Goal: Information Seeking & Learning: Learn about a topic

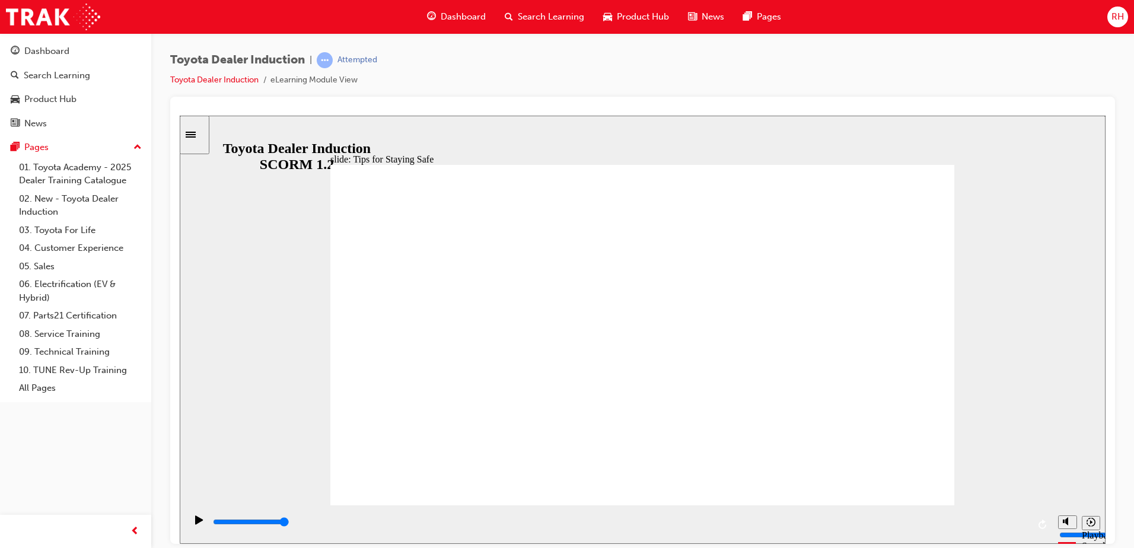
type input "5000"
checkbox input "true"
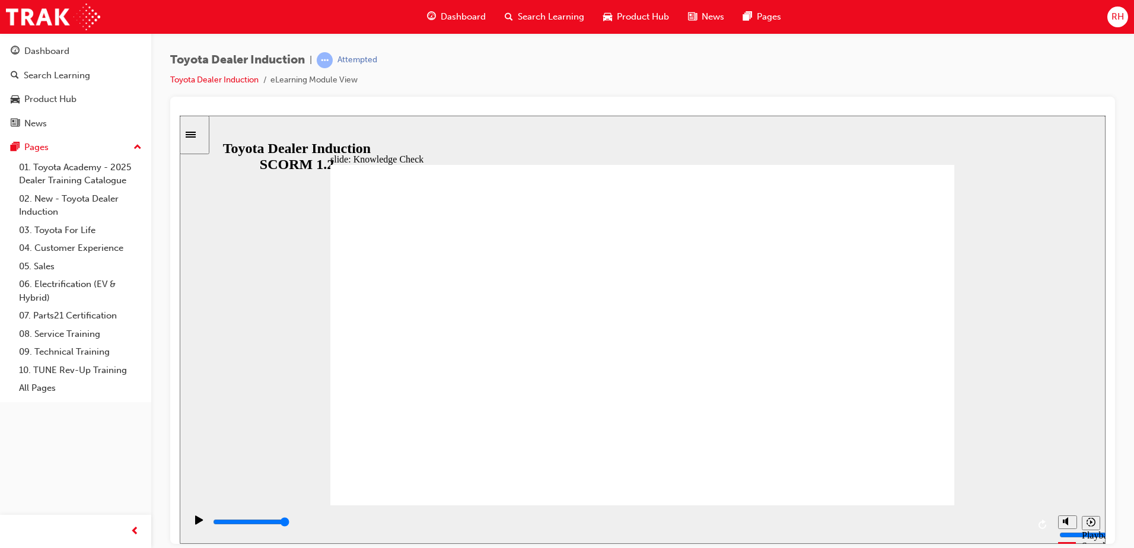
checkbox input "true"
type input "4200"
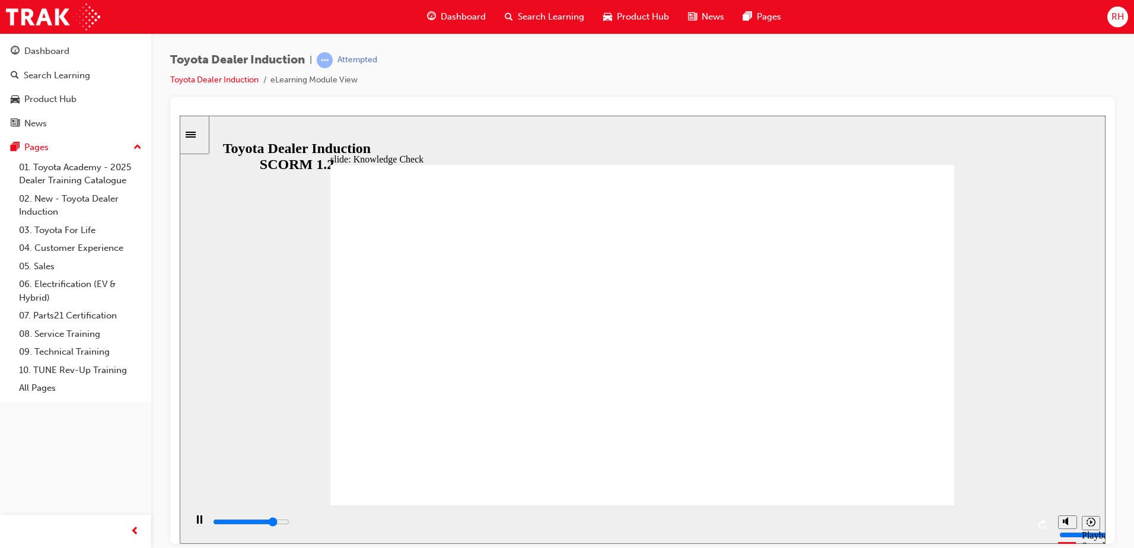
radio input "true"
drag, startPoint x: 679, startPoint y: 359, endPoint x: 679, endPoint y: 367, distance: 8.3
type input "3500"
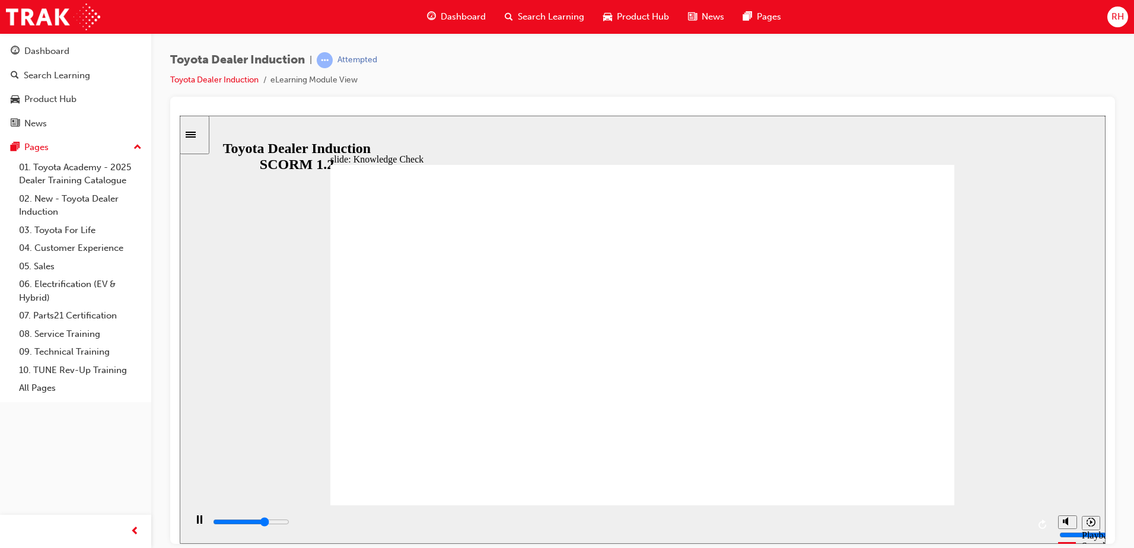
checkbox input "true"
type input "5000"
checkbox input "true"
checkbox input "false"
checkbox input "true"
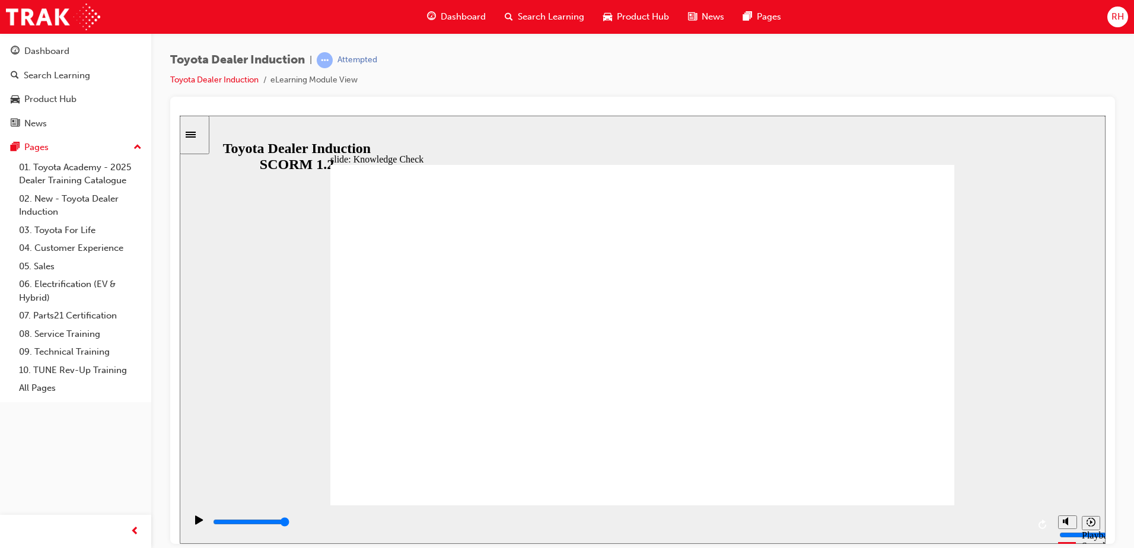
type input "5000"
drag, startPoint x: 630, startPoint y: 266, endPoint x: 651, endPoint y: 289, distance: 31.5
checkbox input "true"
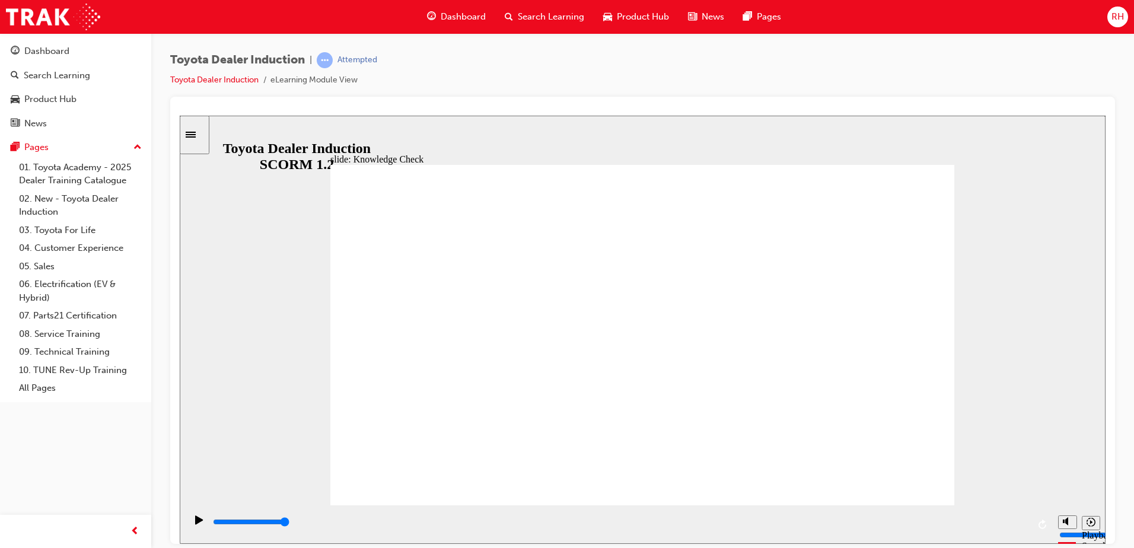
checkbox input "true"
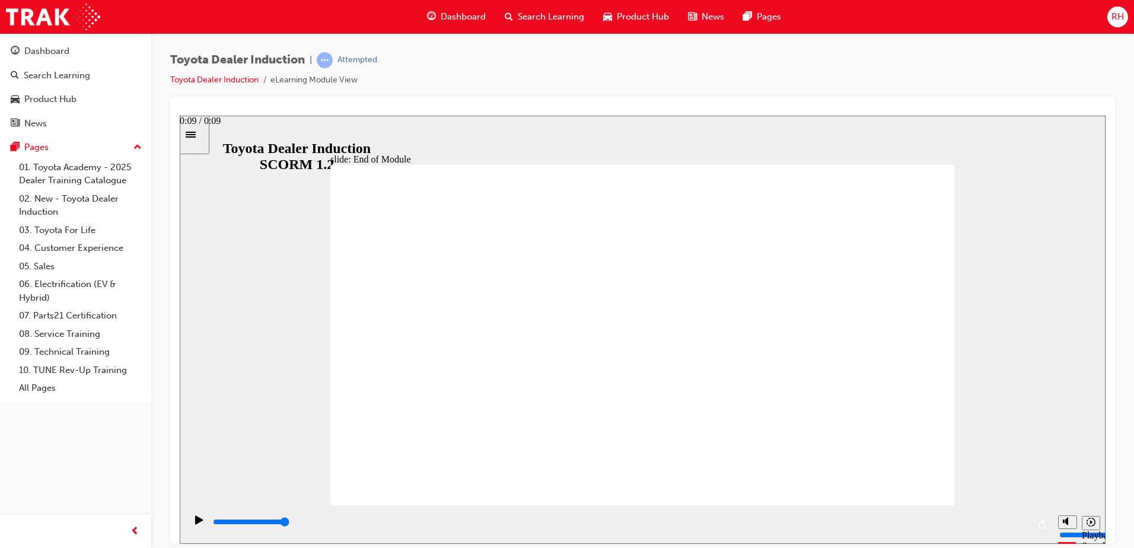
click at [1026, 526] on div "playback controls" at bounding box center [620, 521] width 817 height 13
click at [289, 522] on input "slide progress" at bounding box center [251, 520] width 76 height 9
type input "9900"
click at [79, 52] on div "Dashboard" at bounding box center [76, 51] width 130 height 15
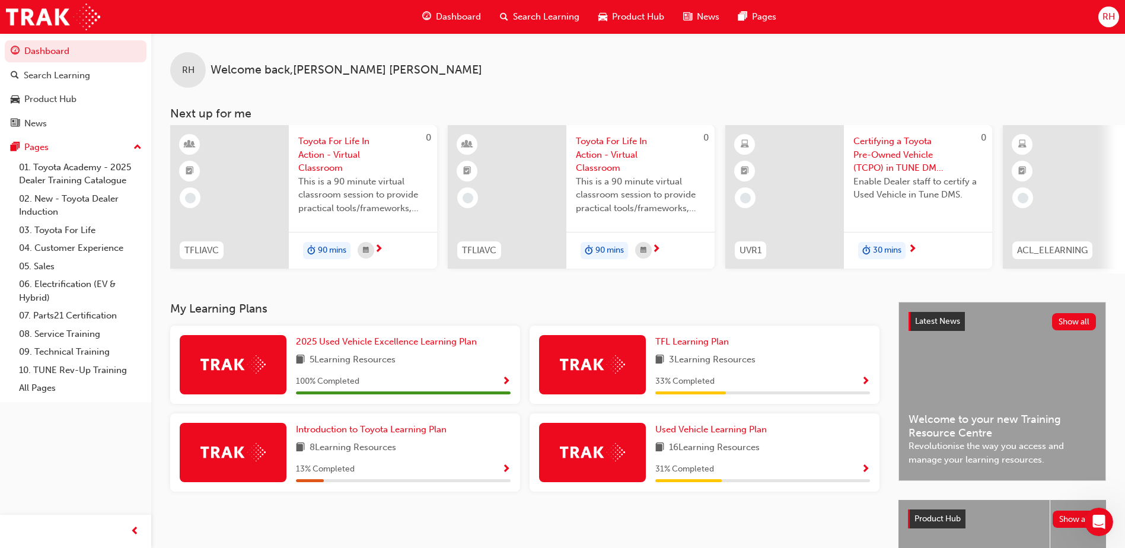
scroll to position [161, 0]
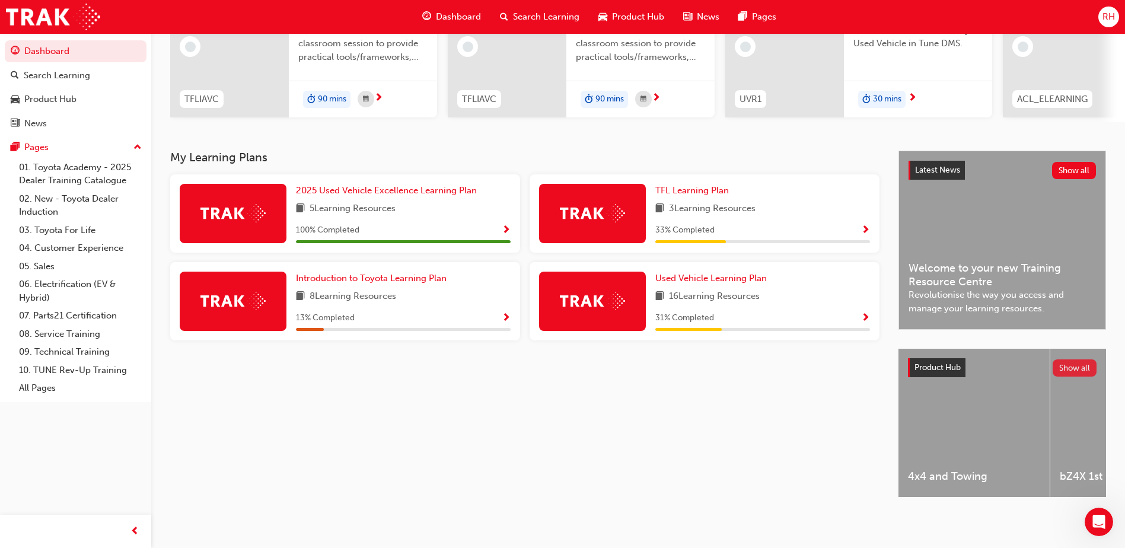
click at [1074, 360] on button "Show all" at bounding box center [1075, 367] width 44 height 17
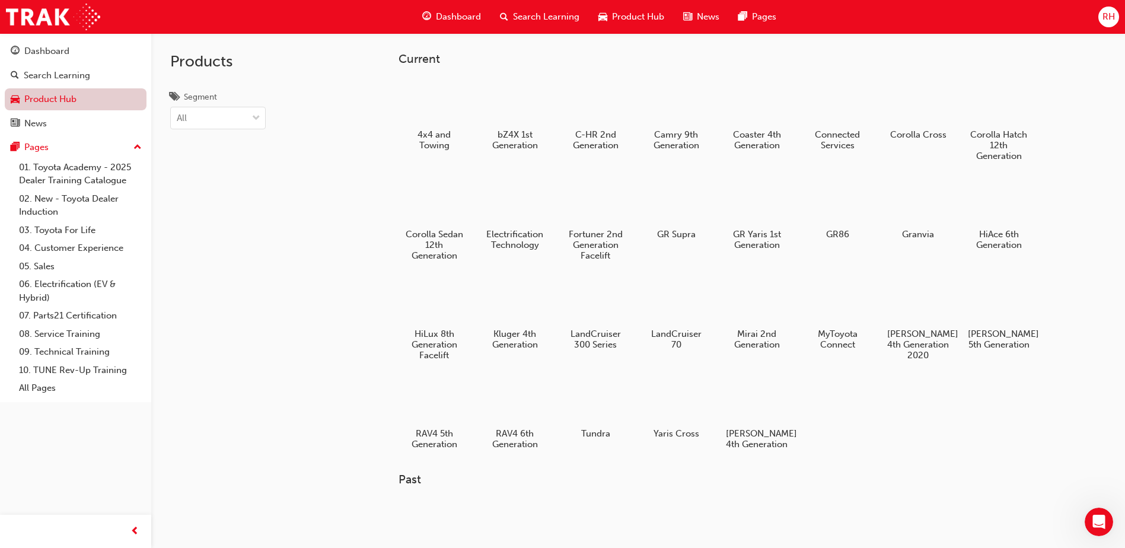
click at [29, 100] on link "Product Hub" at bounding box center [76, 99] width 142 height 22
click at [93, 165] on link "01. Toyota Academy - 2025 Dealer Training Catalogue" at bounding box center [80, 173] width 132 height 31
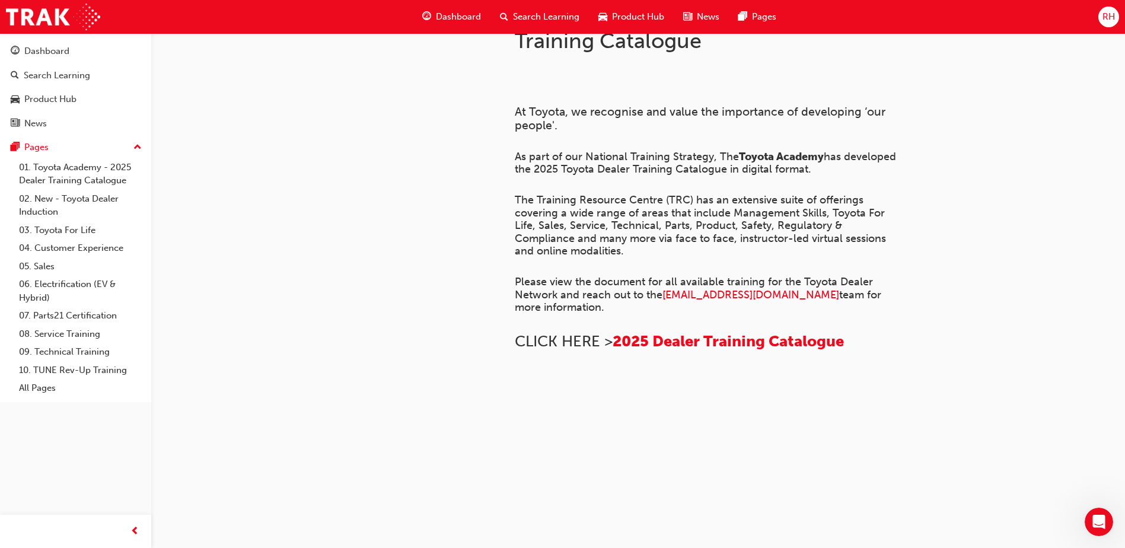
scroll to position [803, 0]
click at [85, 42] on link "Dashboard" at bounding box center [76, 51] width 142 height 22
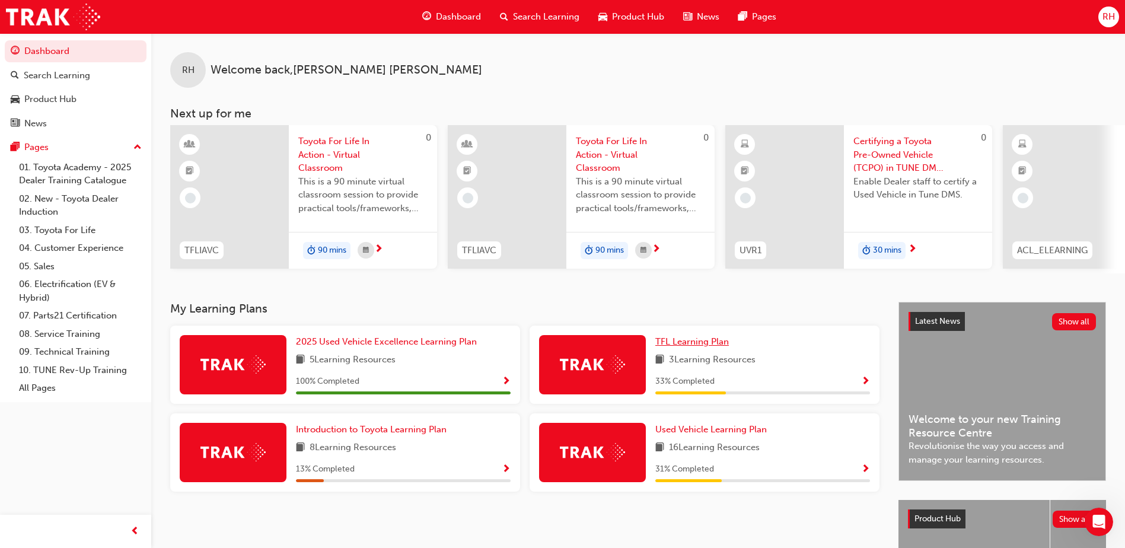
click at [704, 347] on span "TFL Learning Plan" at bounding box center [692, 341] width 74 height 11
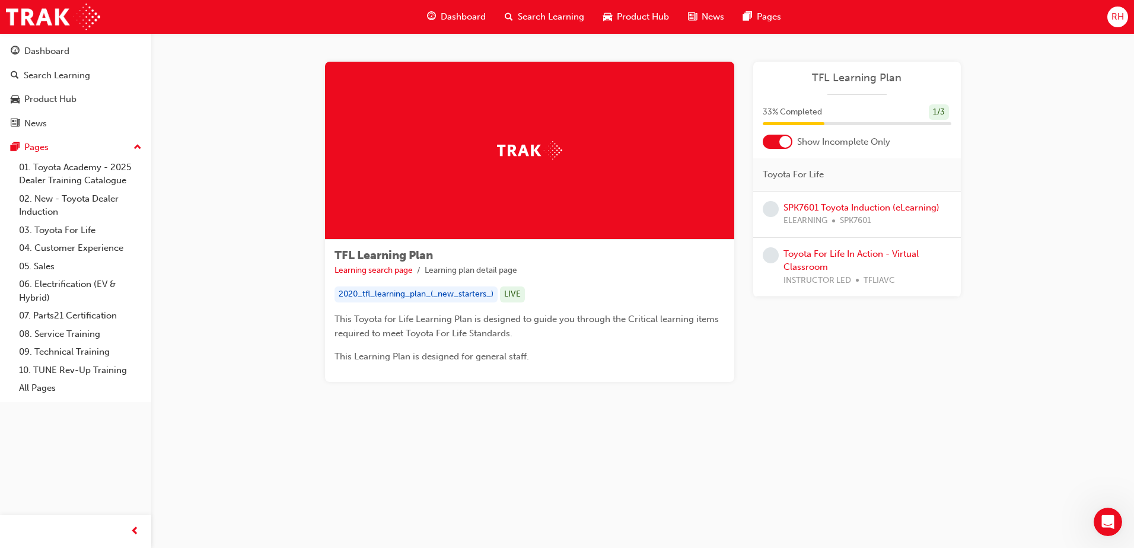
click at [595, 144] on div at bounding box center [529, 151] width 409 height 178
click at [876, 204] on link "SPK7601 Toyota Induction (eLearning)" at bounding box center [861, 207] width 156 height 11
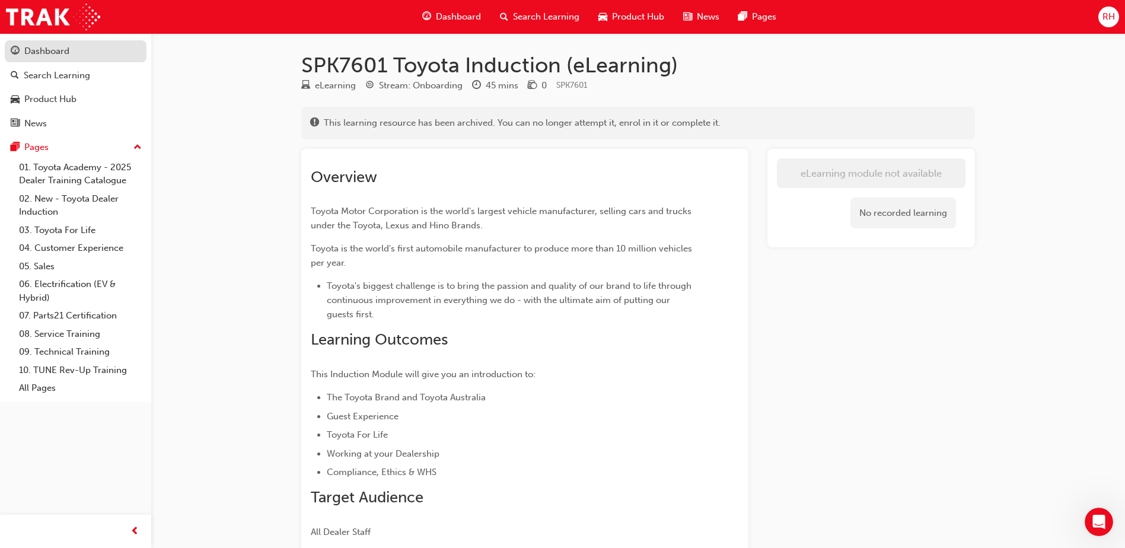
click at [66, 56] on div "Dashboard" at bounding box center [46, 51] width 45 height 14
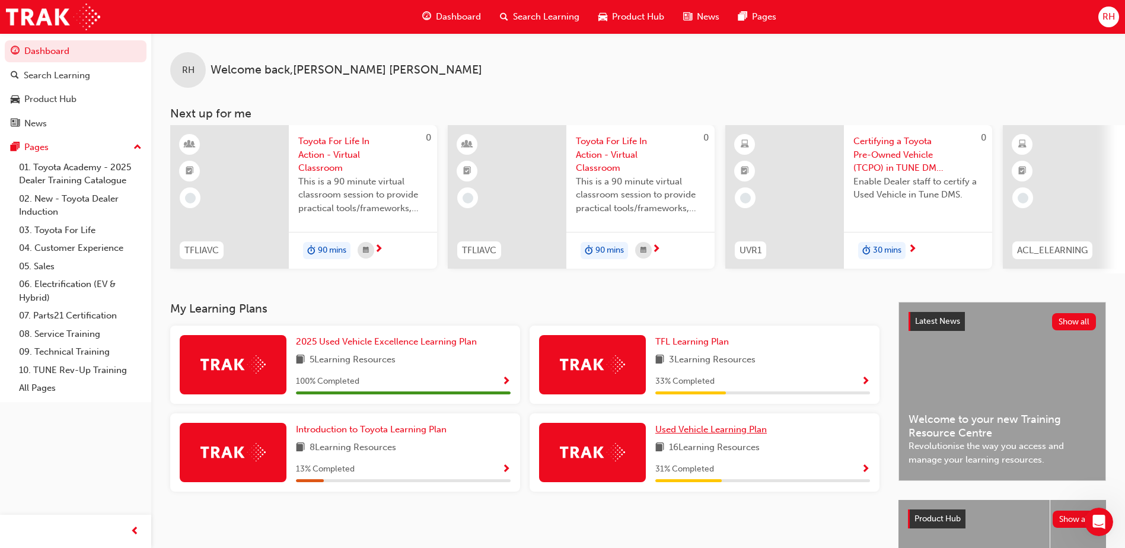
click at [696, 435] on span "Used Vehicle Learning Plan" at bounding box center [710, 429] width 111 height 11
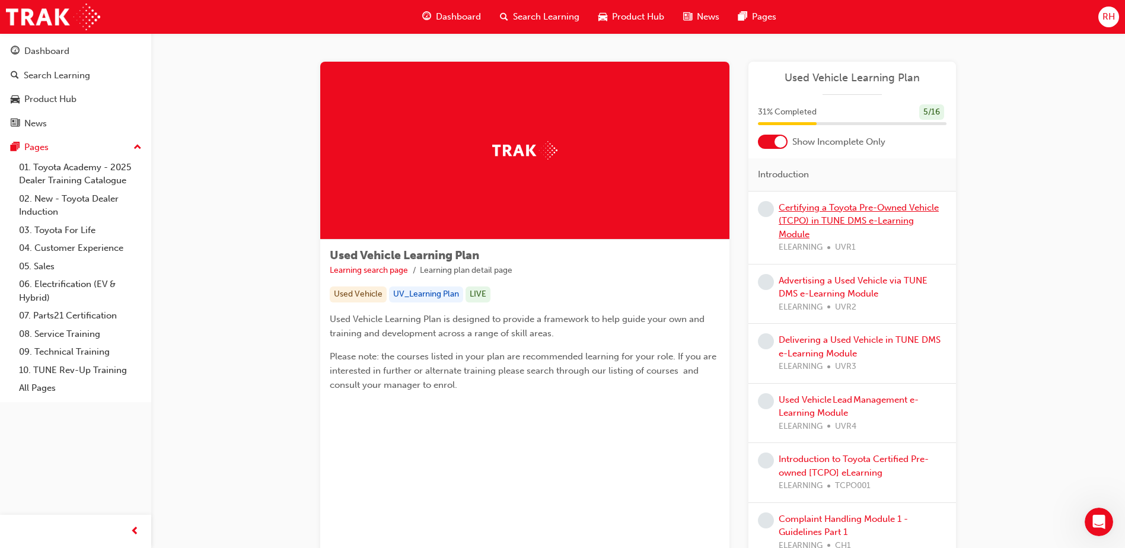
click at [817, 209] on link "Certifying a Toyota Pre-Owned Vehicle (TCPO) in TUNE DMS e-Learning Module" at bounding box center [859, 220] width 160 height 37
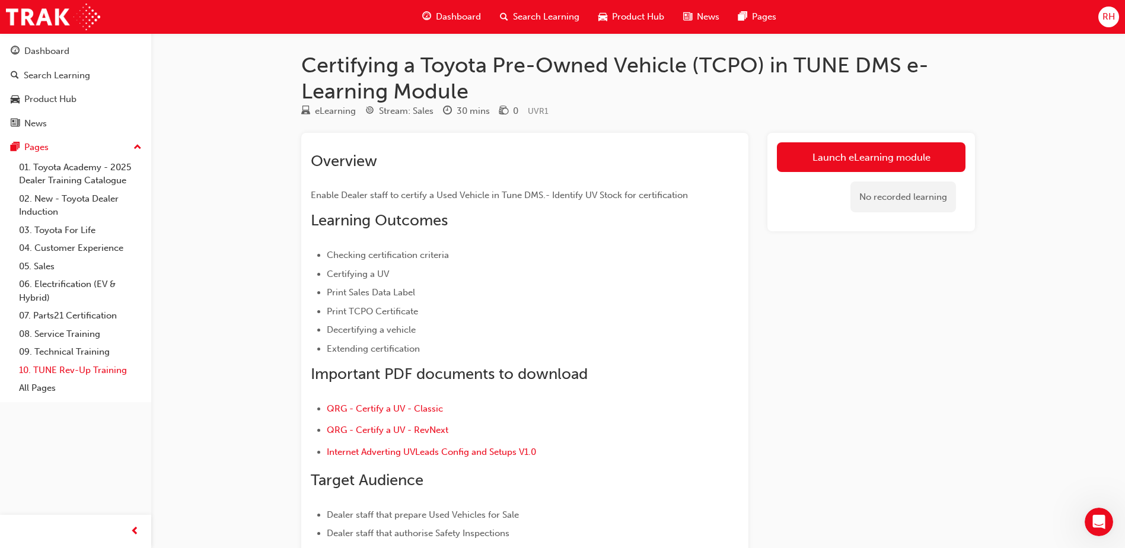
click at [68, 367] on link "10. TUNE Rev-Up Training" at bounding box center [80, 370] width 132 height 18
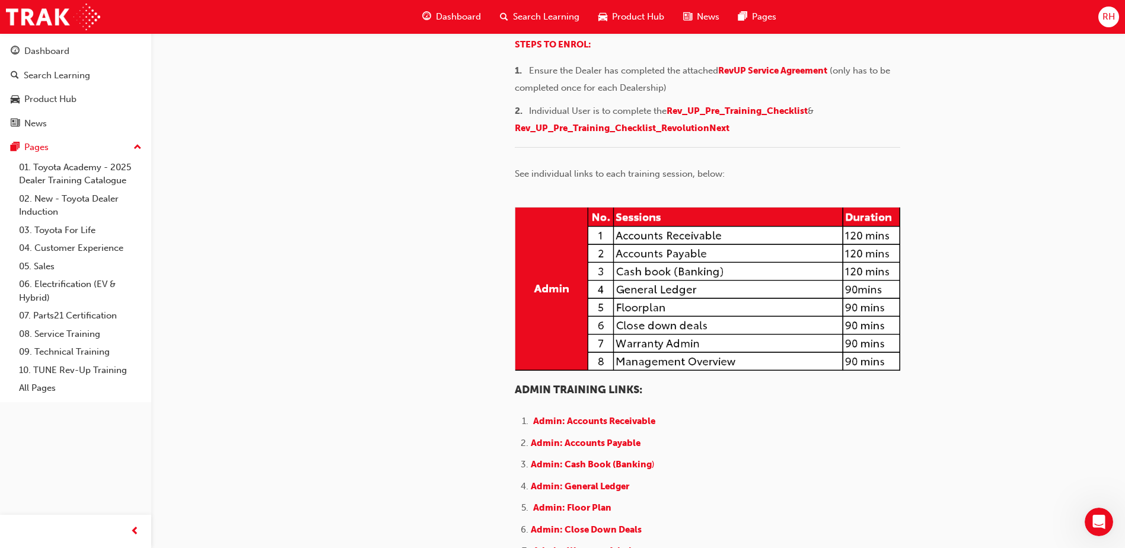
scroll to position [178, 0]
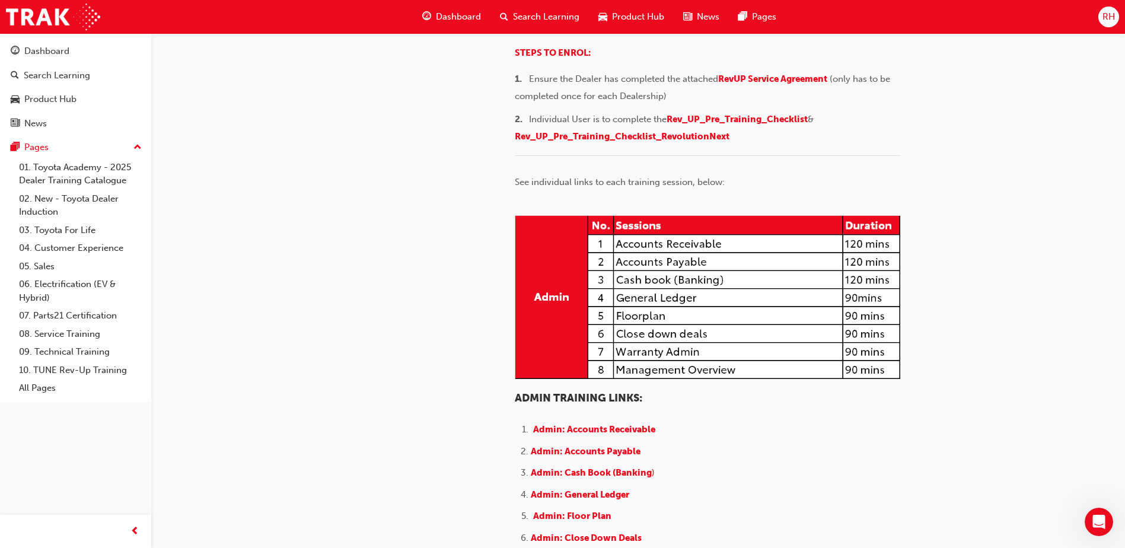
click at [766, 32] on span "Revolution Learning Centre" at bounding box center [788, 26] width 119 height 11
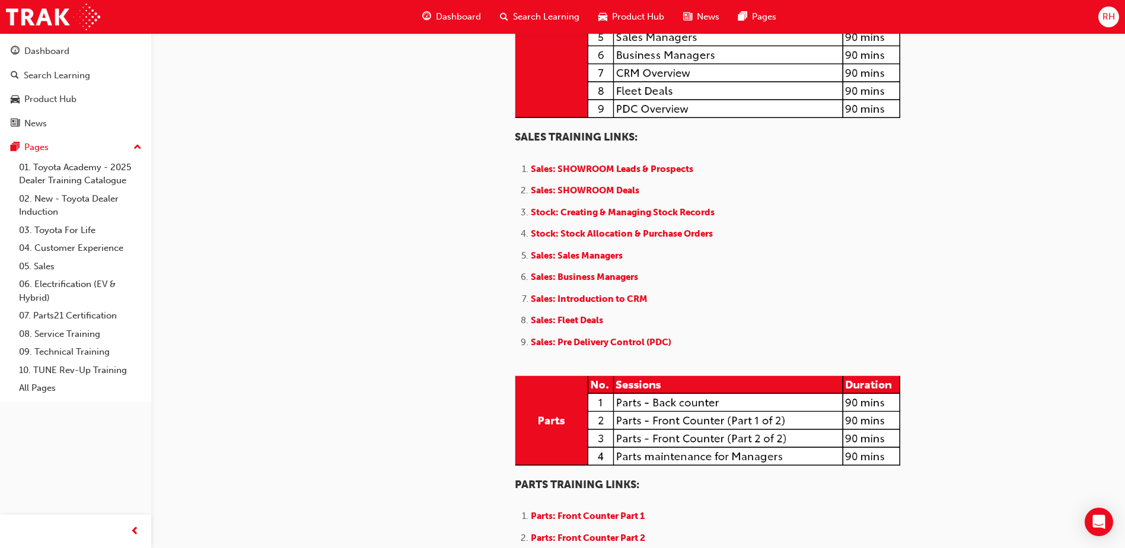
scroll to position [1186, 0]
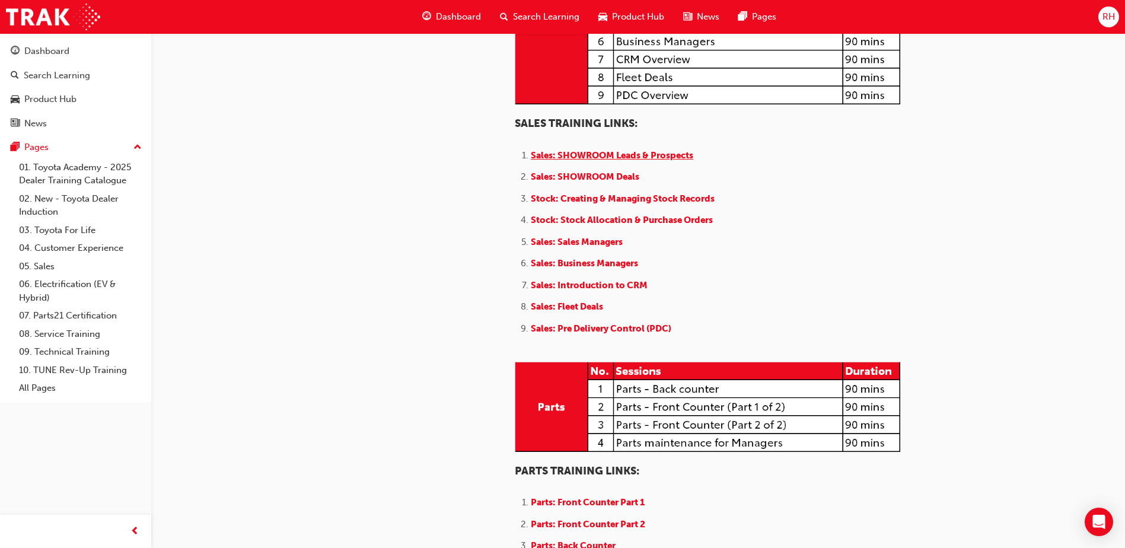
click at [624, 161] on span "Sales: SHOWROOM Leads & Prospects" at bounding box center [612, 155] width 162 height 11
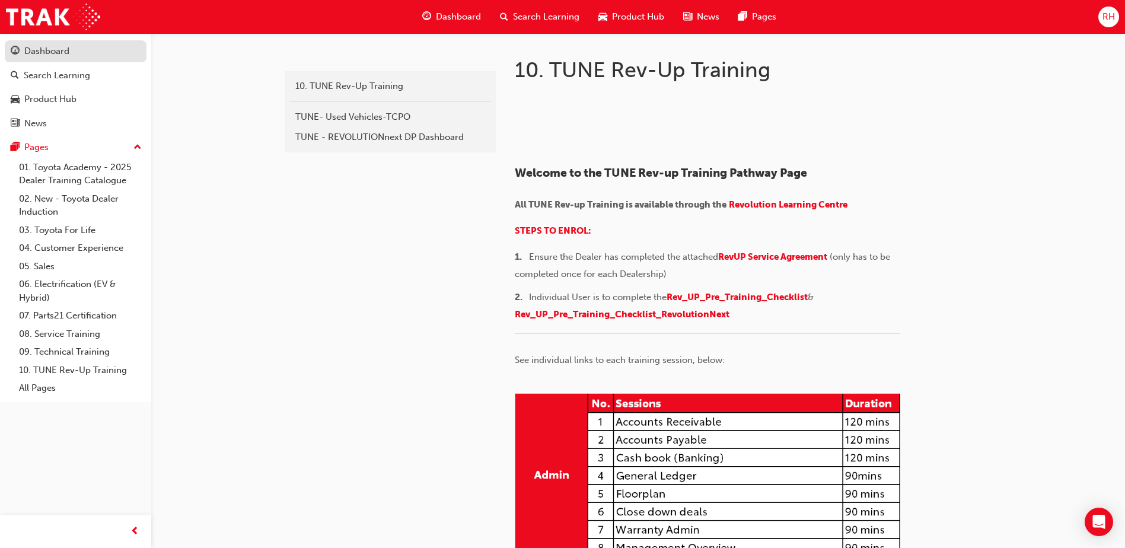
click at [50, 53] on div "Dashboard" at bounding box center [46, 51] width 45 height 14
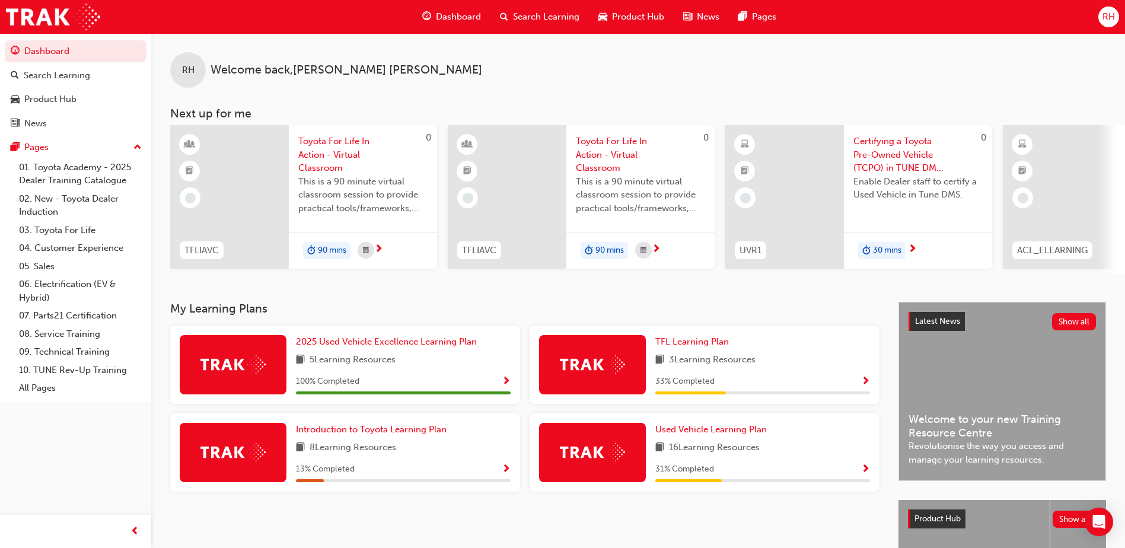
click at [504, 385] on span "Show Progress" at bounding box center [506, 382] width 9 height 11
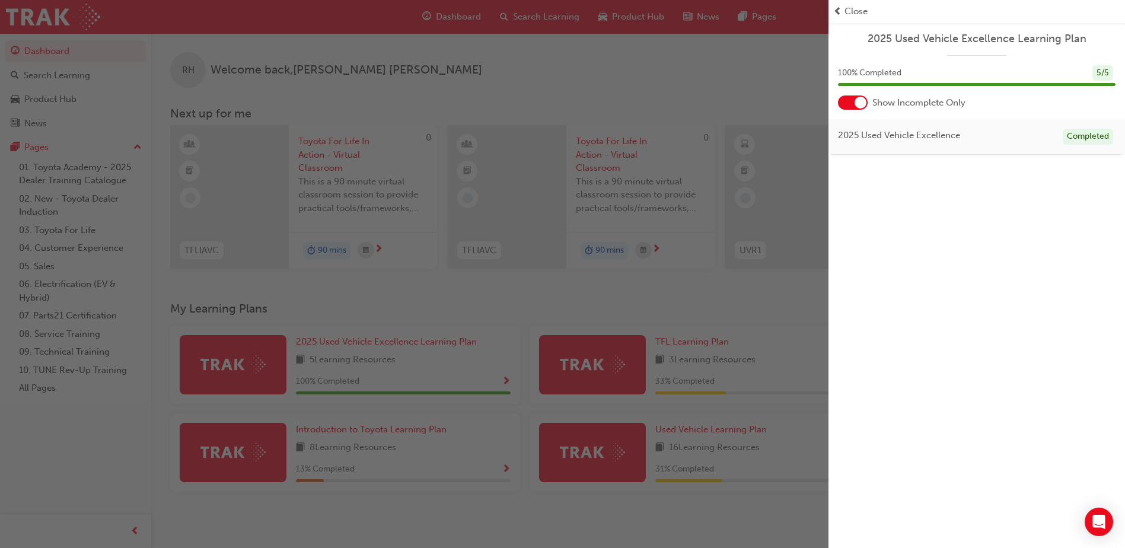
click at [860, 107] on div at bounding box center [860, 103] width 12 height 12
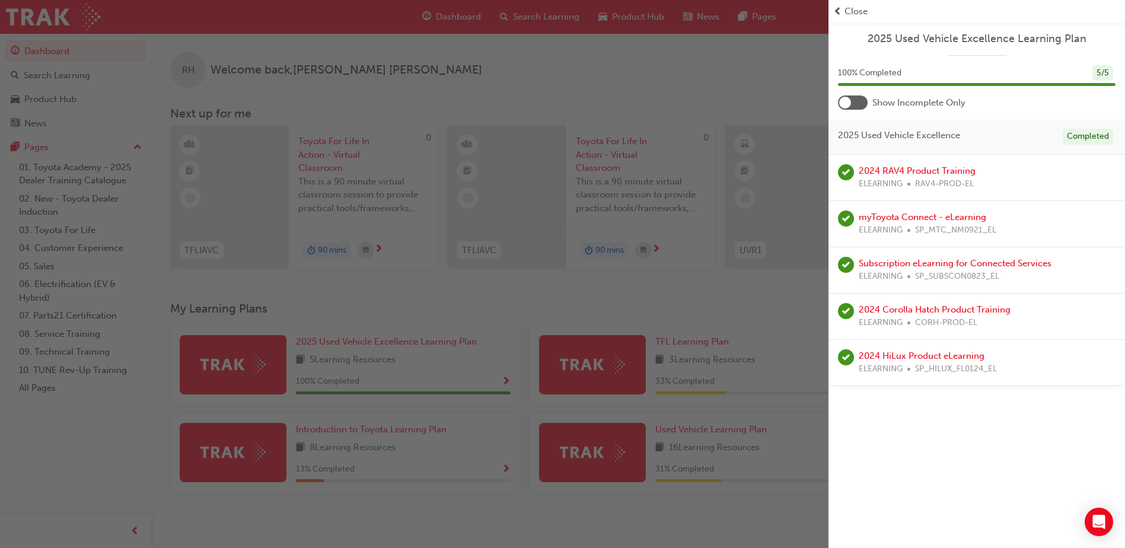
click at [860, 107] on div at bounding box center [853, 102] width 30 height 14
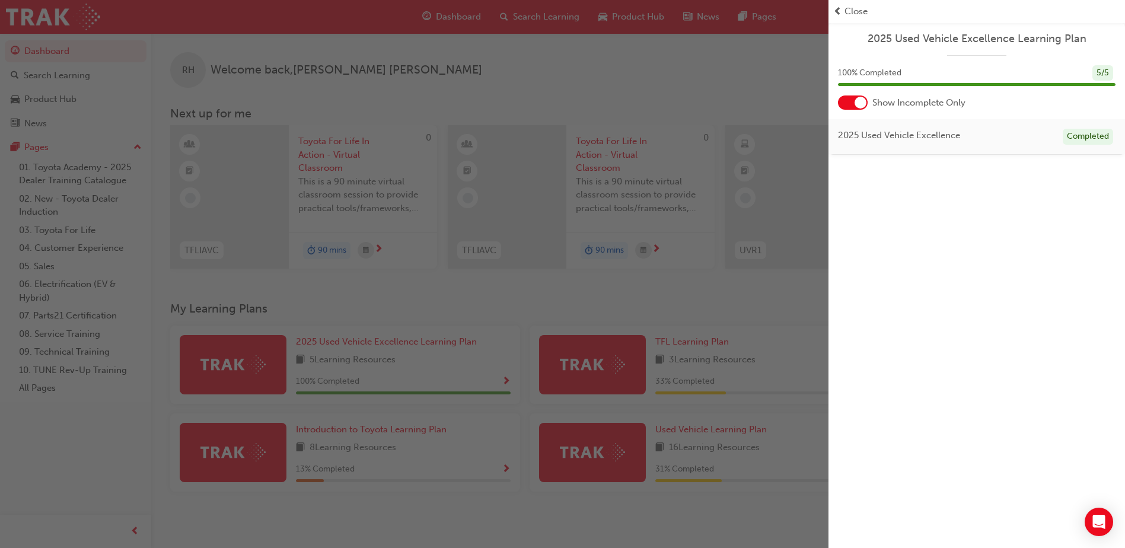
click at [754, 150] on div "button" at bounding box center [414, 274] width 828 height 548
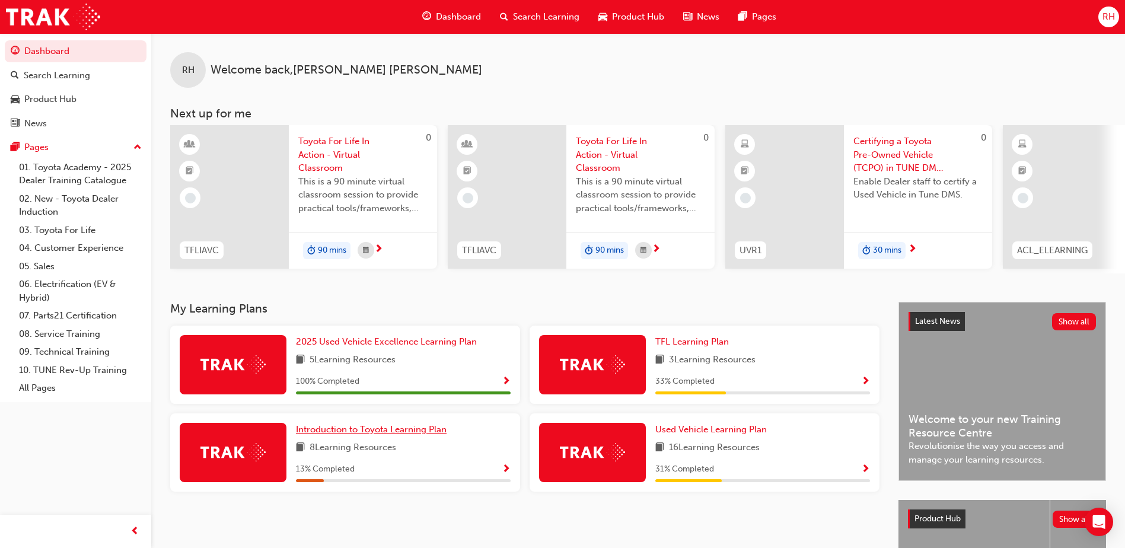
click at [422, 435] on span "Introduction to Toyota Learning Plan" at bounding box center [371, 429] width 151 height 11
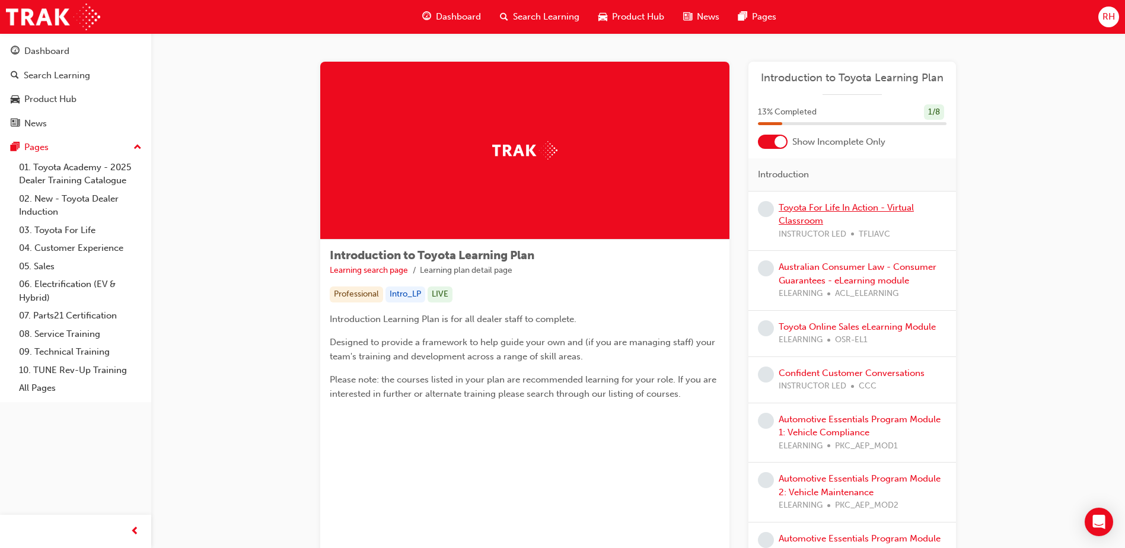
click at [813, 220] on link "Toyota For Life In Action - Virtual Classroom" at bounding box center [846, 214] width 135 height 24
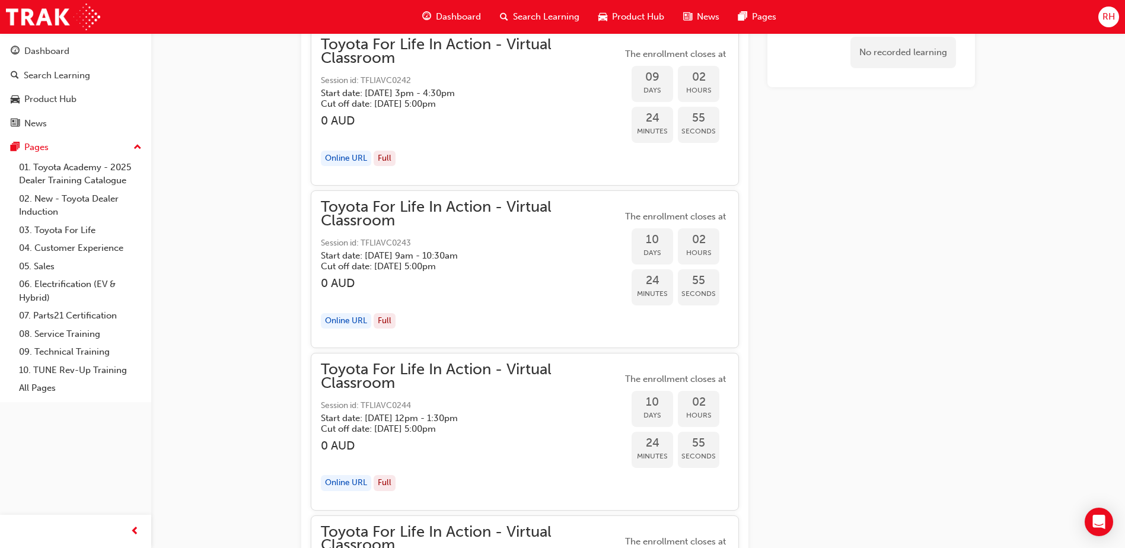
scroll to position [2740, 0]
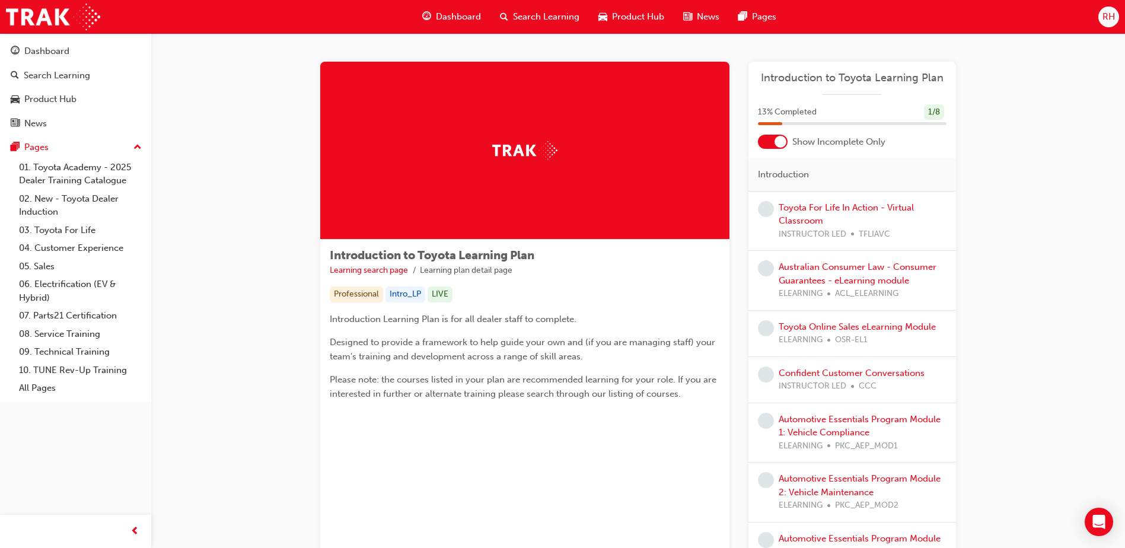
click at [441, 16] on span "Dashboard" at bounding box center [458, 17] width 45 height 14
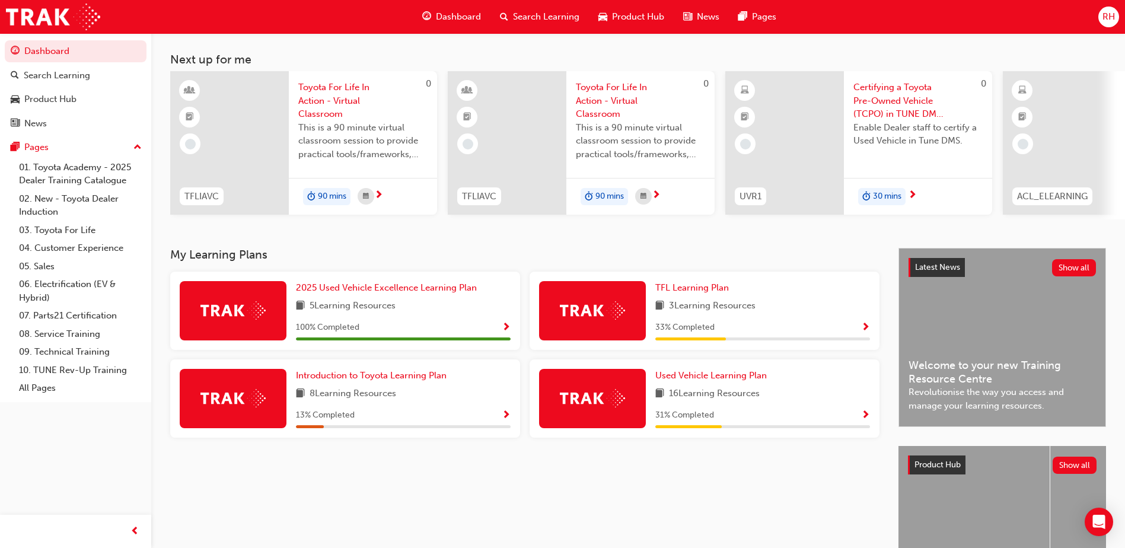
scroll to position [161, 0]
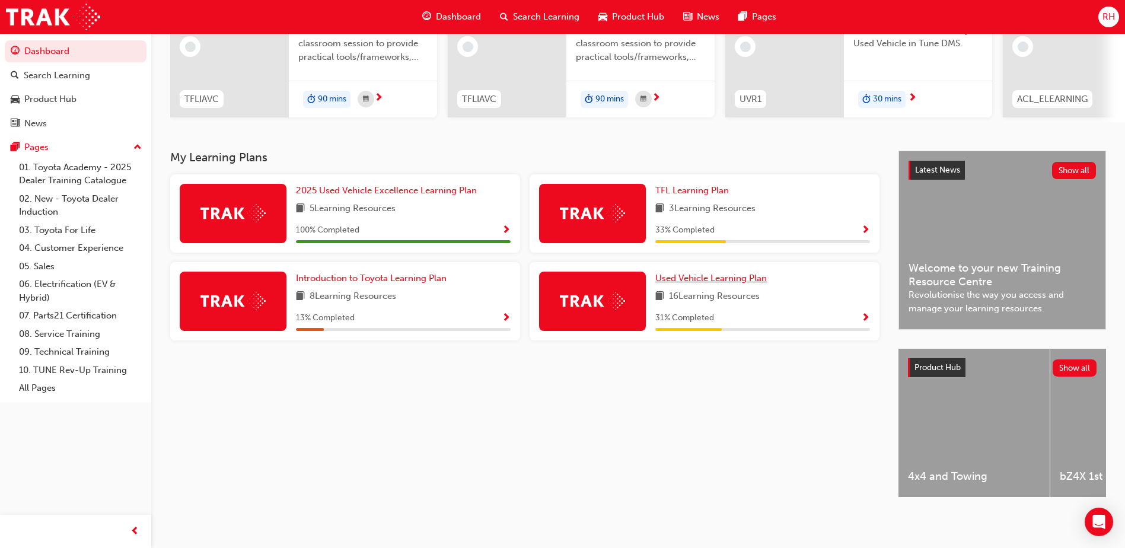
click at [744, 273] on span "Used Vehicle Learning Plan" at bounding box center [710, 278] width 111 height 11
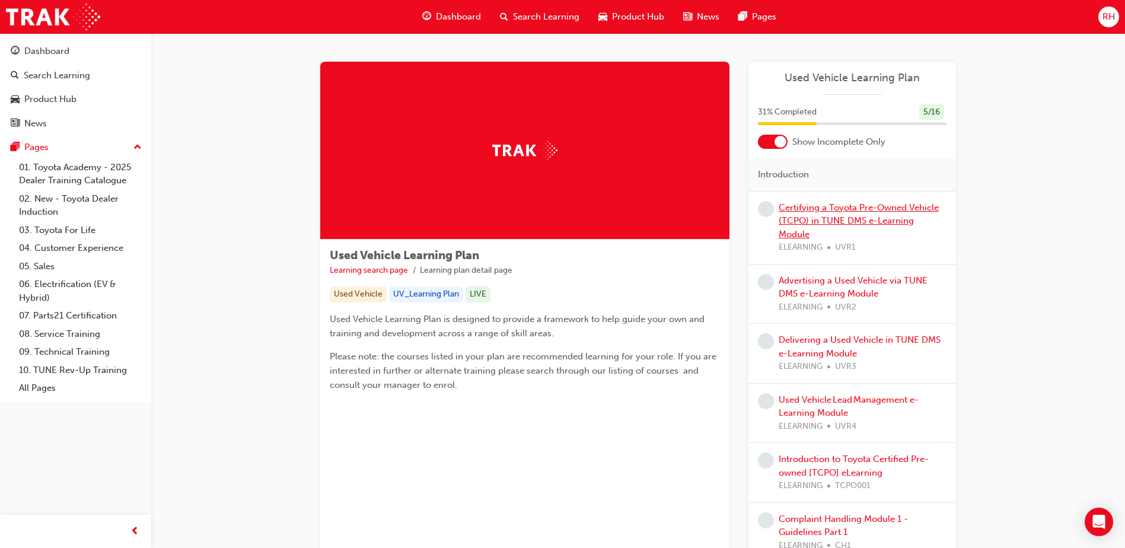
click at [832, 204] on link "Certifying a Toyota Pre-Owned Vehicle (TCPO) in TUNE DMS e-Learning Module" at bounding box center [859, 220] width 160 height 37
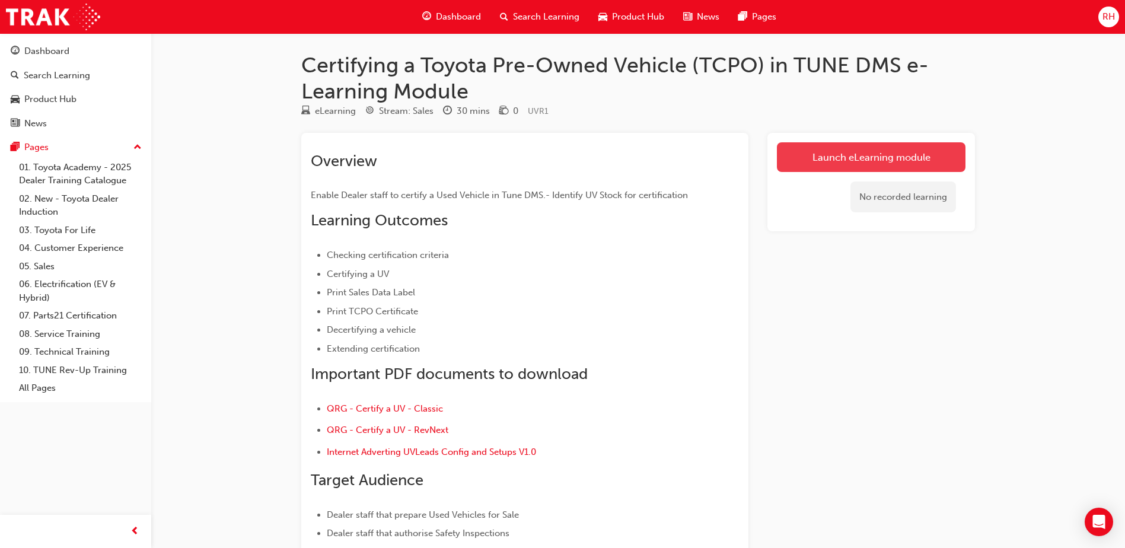
click at [828, 156] on link "Launch eLearning module" at bounding box center [871, 157] width 189 height 30
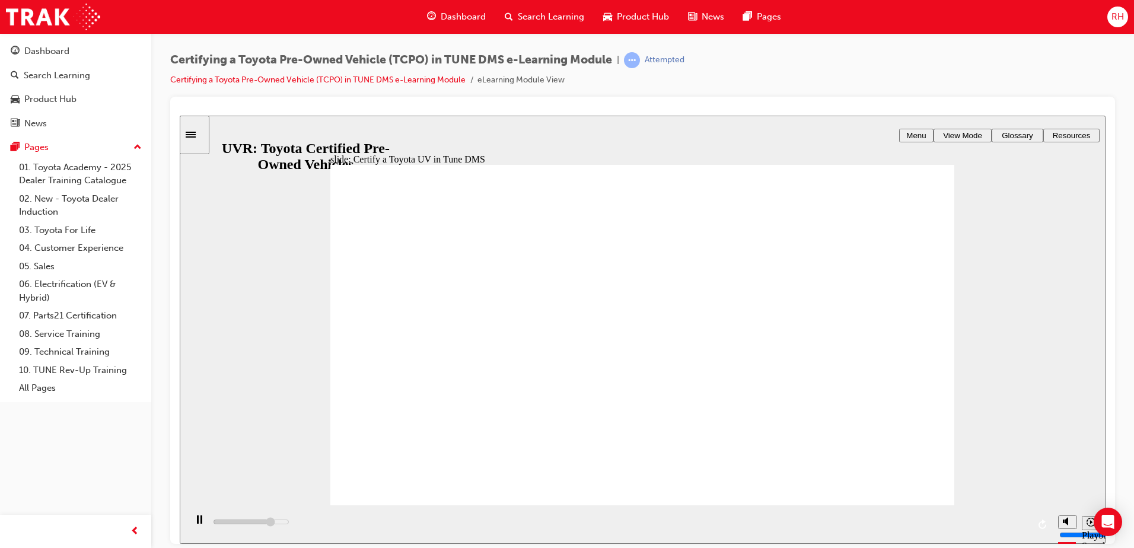
click at [58, 136] on button "Dashboard Search Learning Product Hub News Pages" at bounding box center [76, 87] width 142 height 98
click at [45, 113] on link "News" at bounding box center [76, 124] width 142 height 22
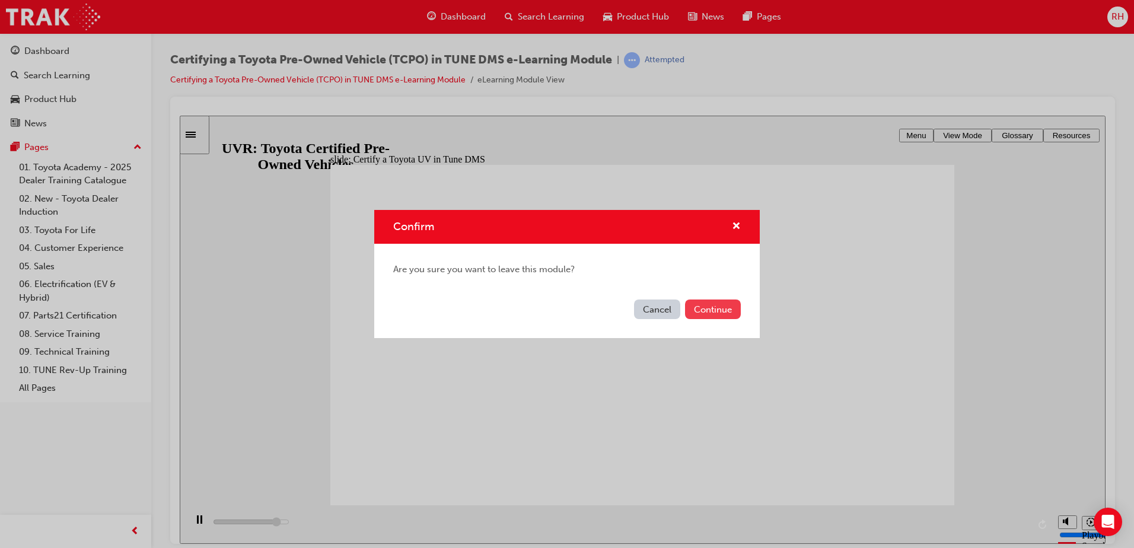
type input "18400"
click at [700, 306] on button "Continue" at bounding box center [713, 309] width 56 height 20
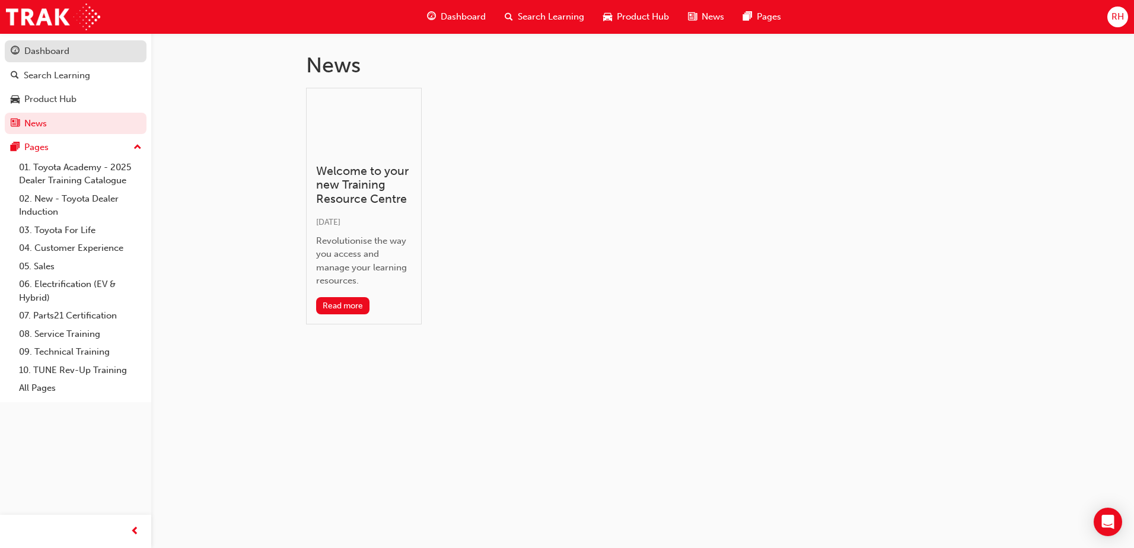
click at [71, 54] on div "Dashboard" at bounding box center [76, 51] width 130 height 15
